Goal: Task Accomplishment & Management: Complete application form

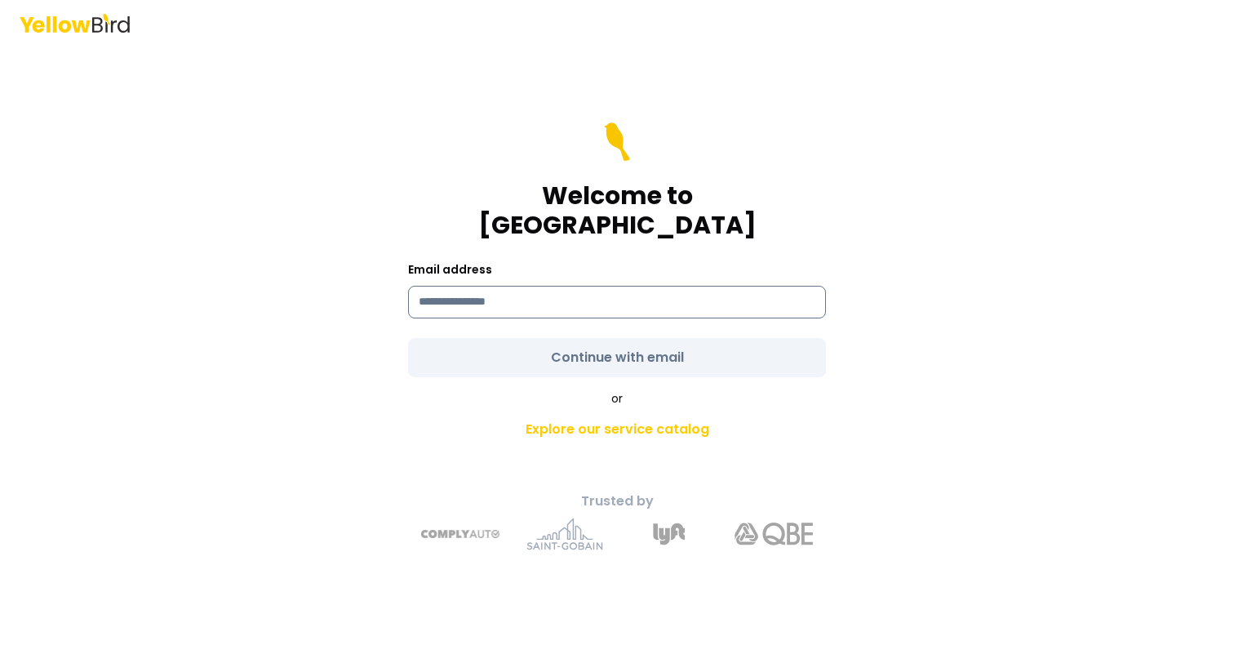
click at [555, 286] on input at bounding box center [617, 302] width 418 height 33
type input "**********"
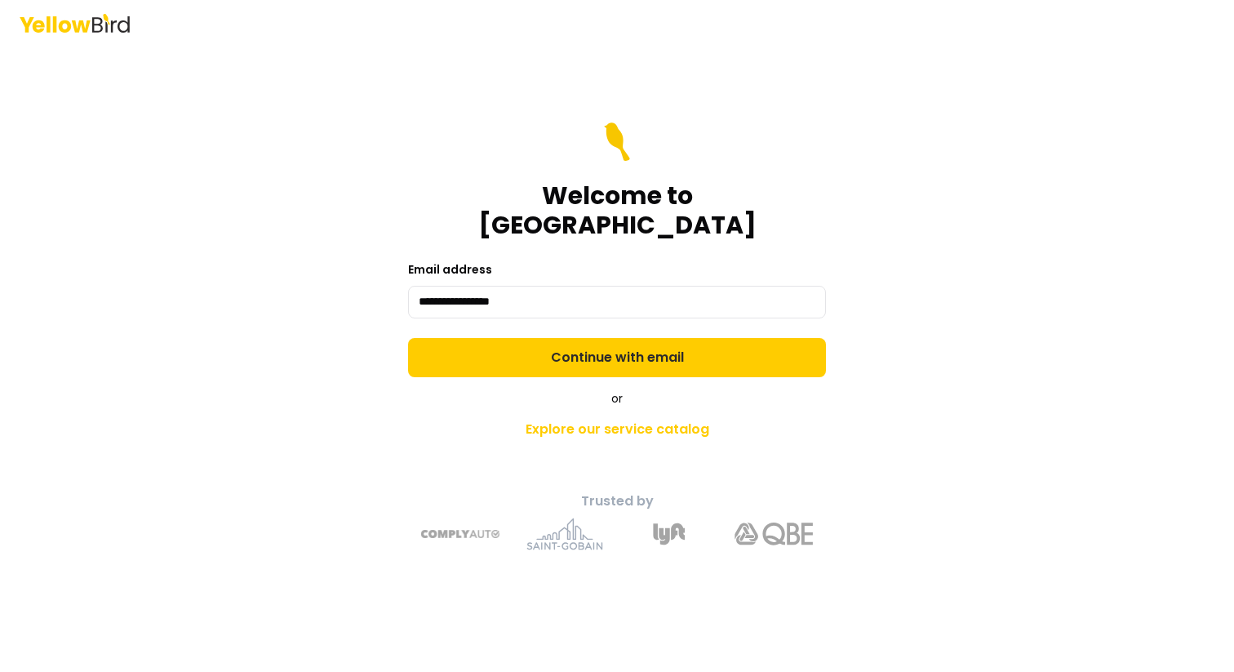
click at [764, 265] on div "**********" at bounding box center [617, 289] width 418 height 59
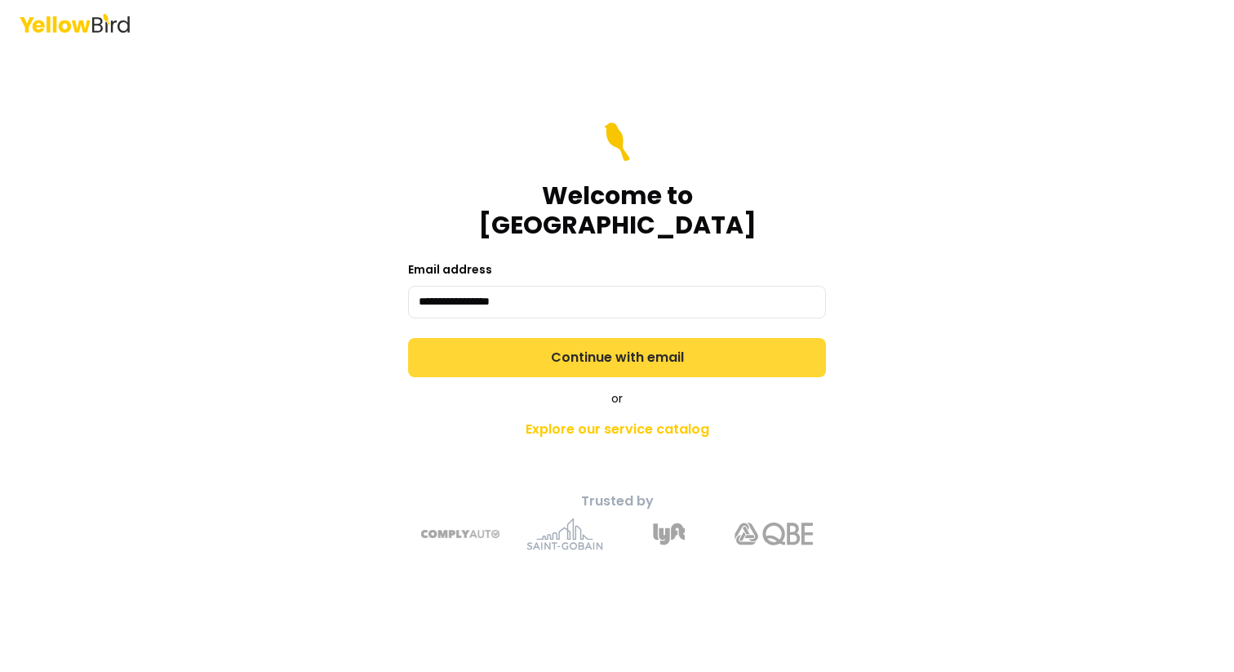
click at [628, 338] on button "Continue with email" at bounding box center [617, 357] width 418 height 39
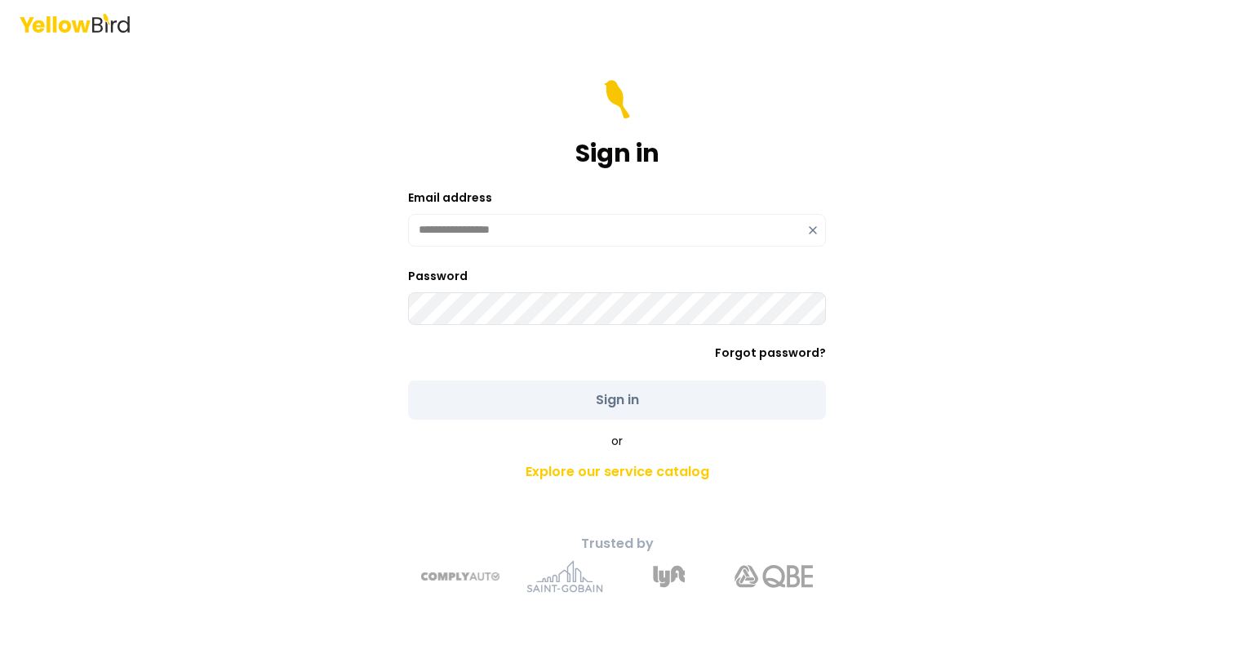
click at [0, 671] on com-1password-button at bounding box center [0, 672] width 0 height 0
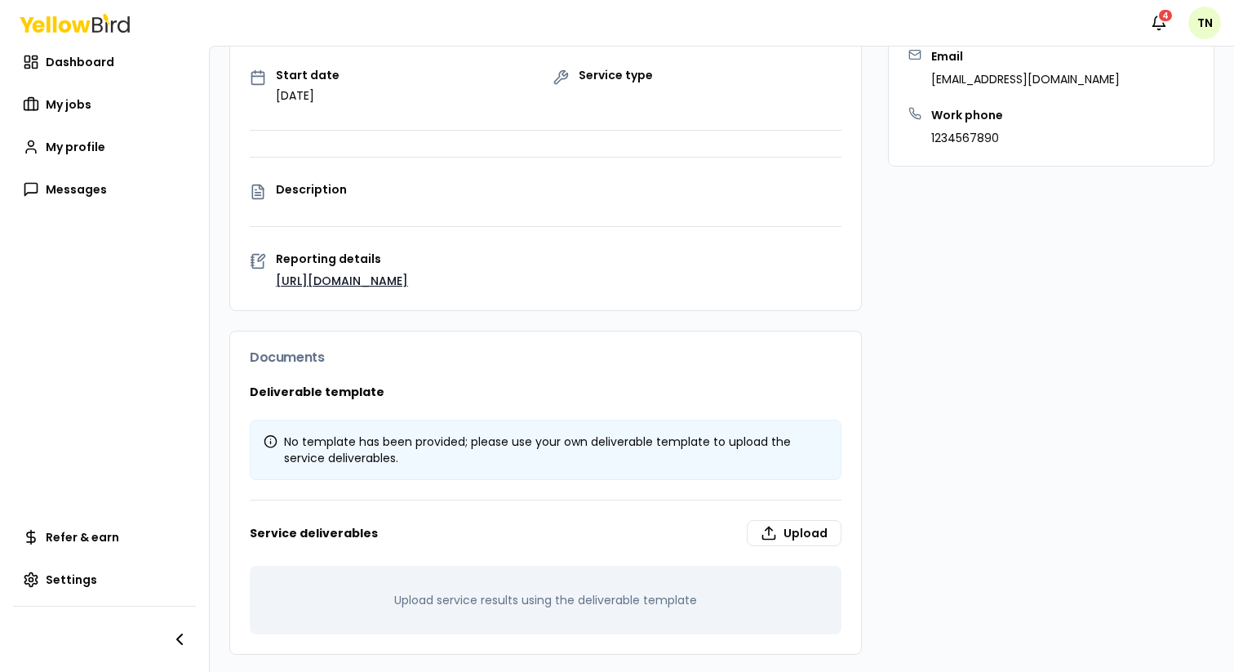
scroll to position [278, 0]
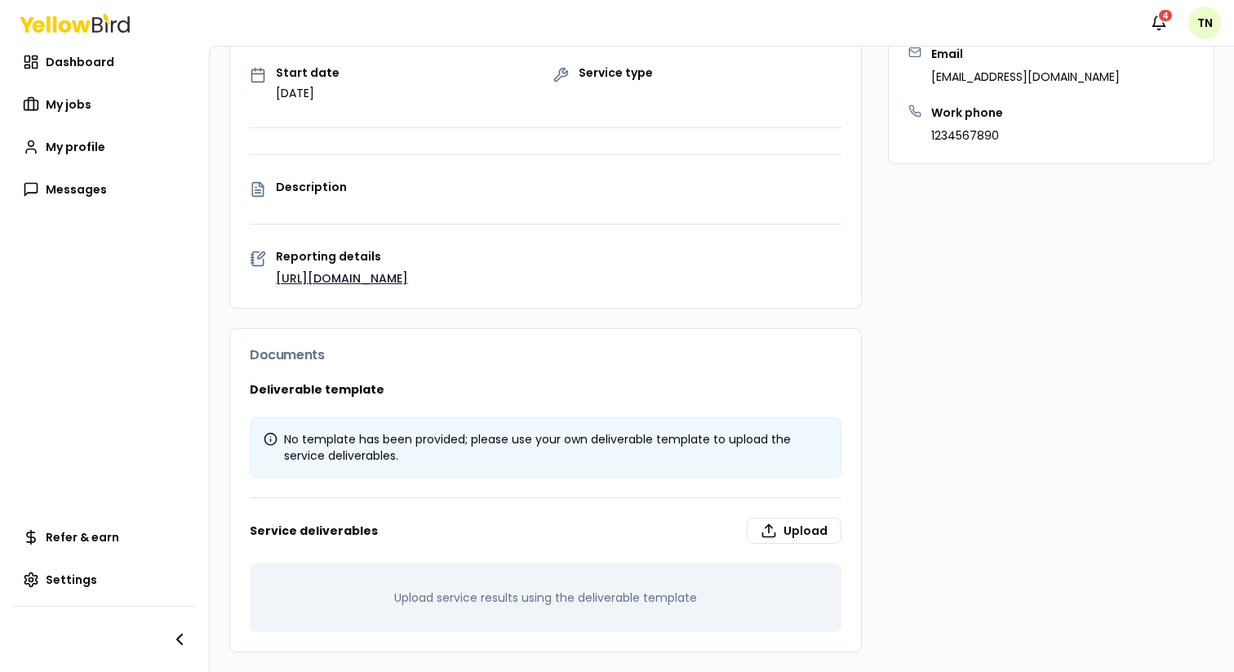
click at [345, 287] on link "[URL][DOMAIN_NAME]" at bounding box center [342, 278] width 132 height 16
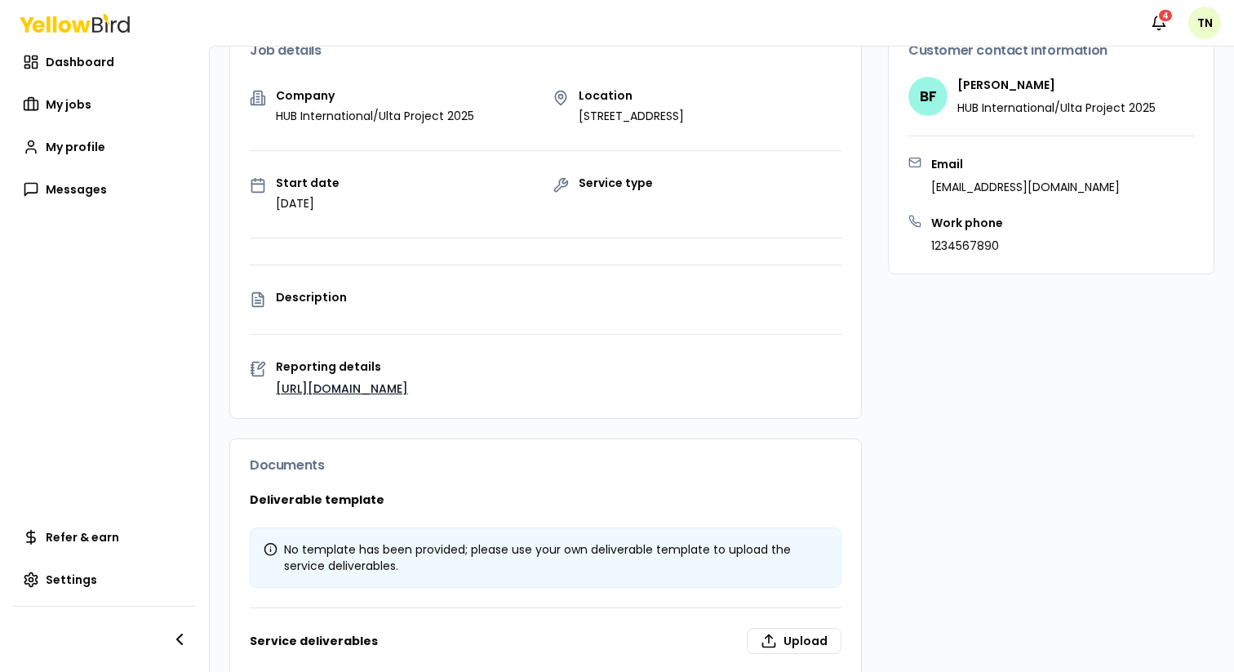
scroll to position [271, 0]
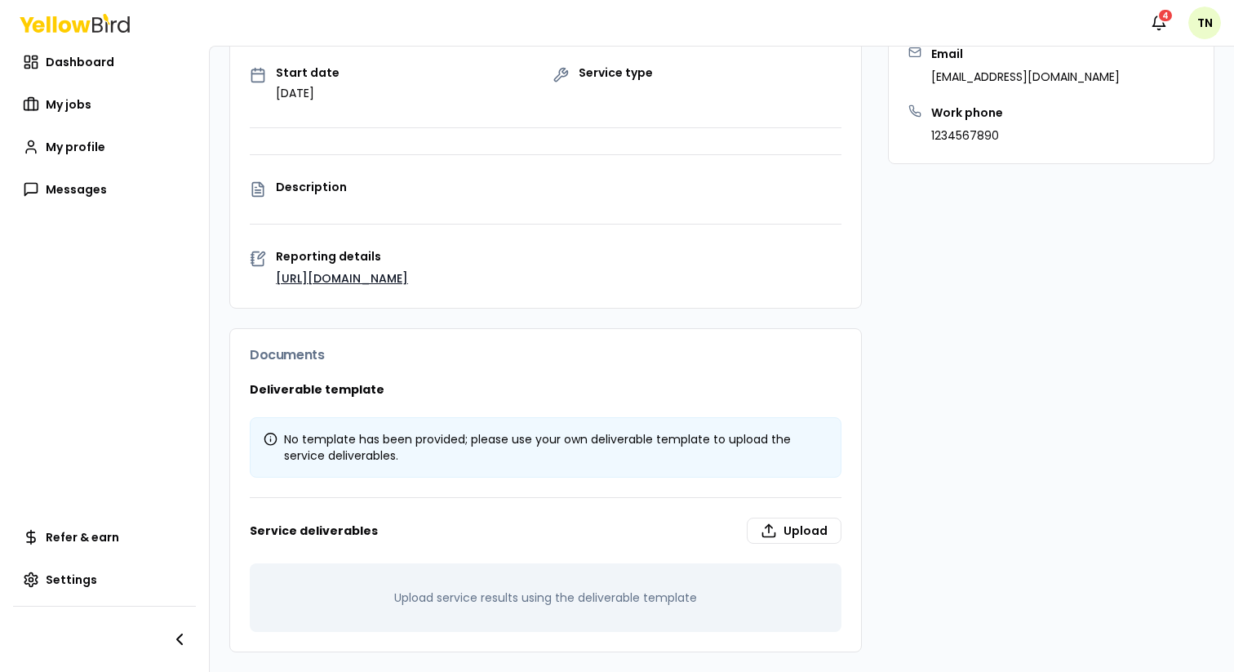
click at [388, 280] on link "[URL][DOMAIN_NAME]" at bounding box center [342, 278] width 132 height 16
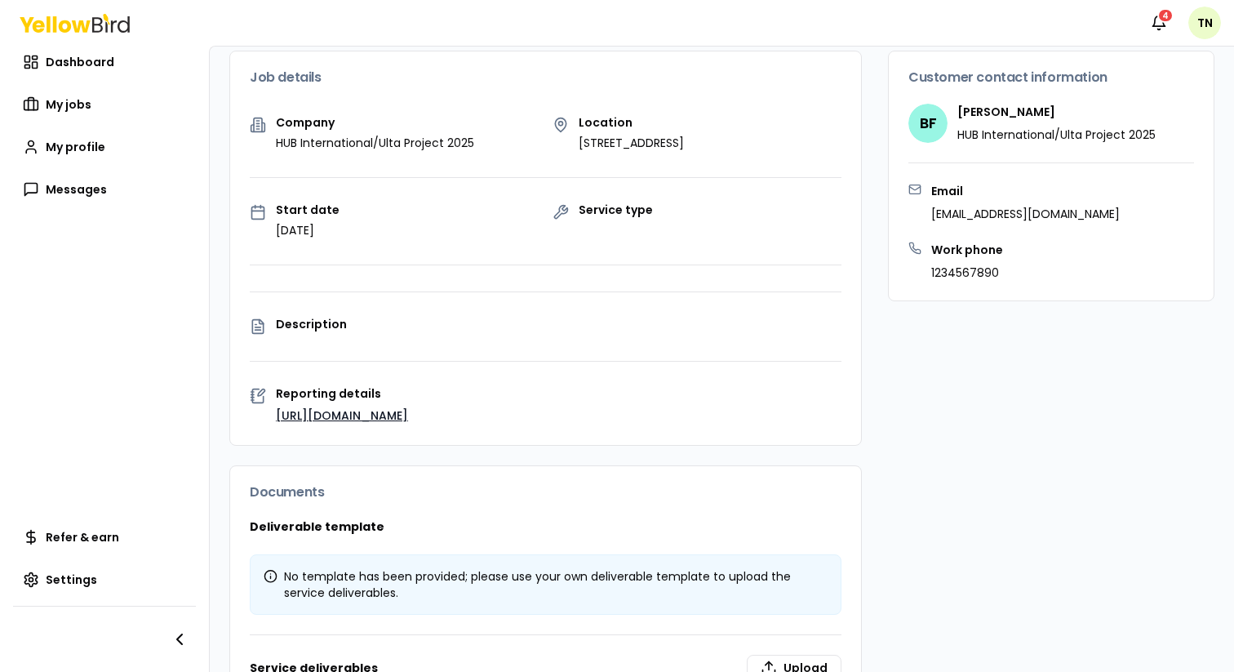
scroll to position [162, 0]
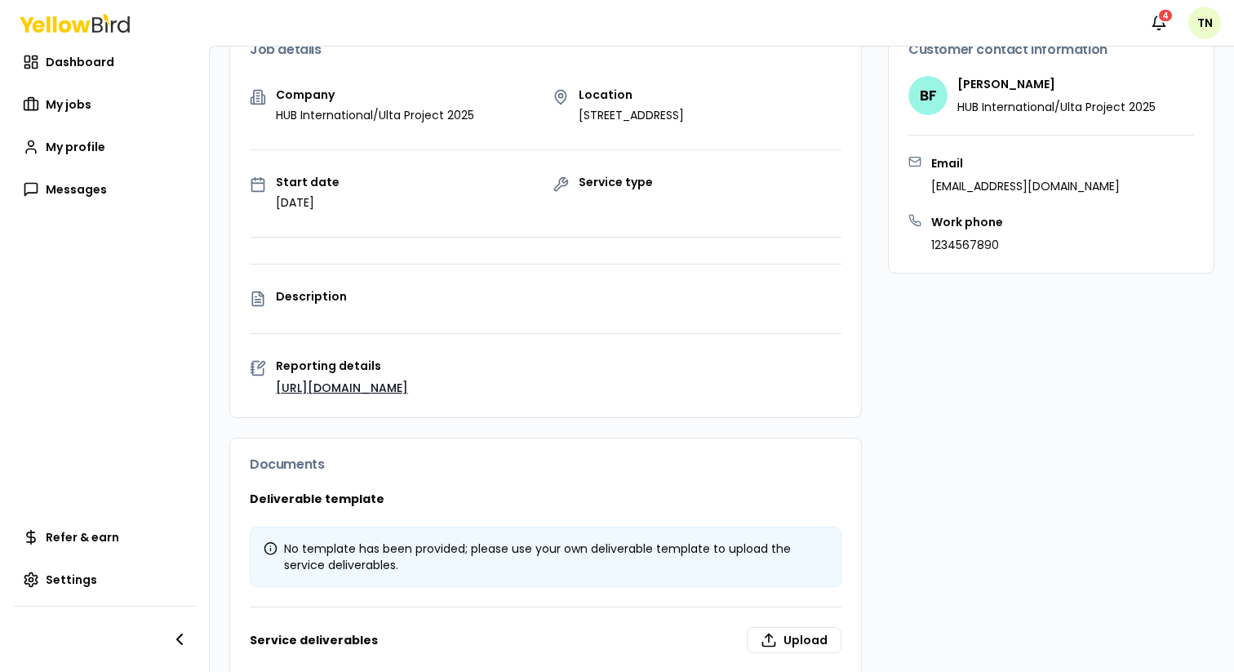
click at [348, 385] on link "[URL][DOMAIN_NAME]" at bounding box center [342, 388] width 132 height 16
